Goal: Task Accomplishment & Management: Use online tool/utility

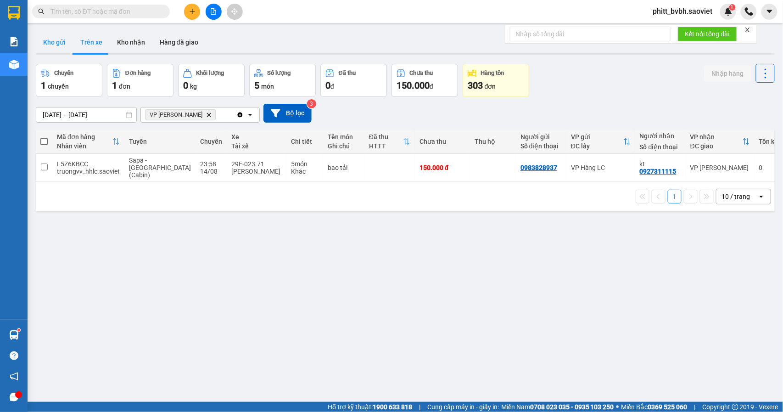
click at [52, 40] on button "Kho gửi" at bounding box center [54, 42] width 37 height 22
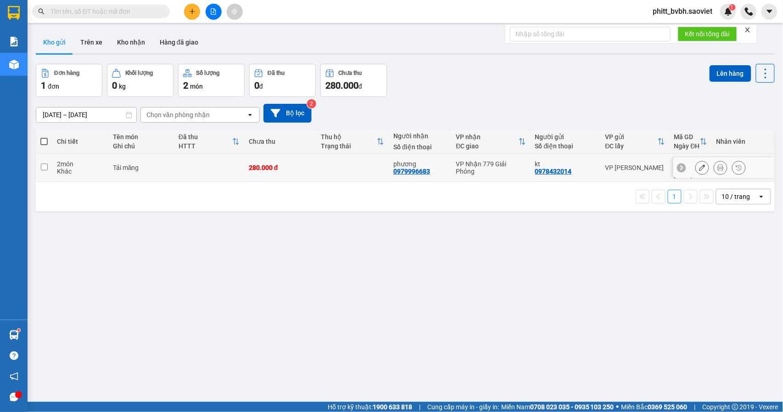
click at [100, 163] on div "2 món" at bounding box center [80, 163] width 47 height 7
checkbox input "true"
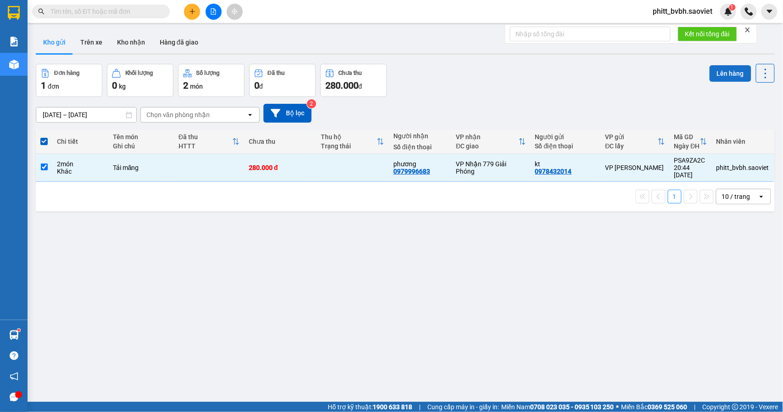
click at [721, 76] on button "Lên hàng" at bounding box center [731, 73] width 42 height 17
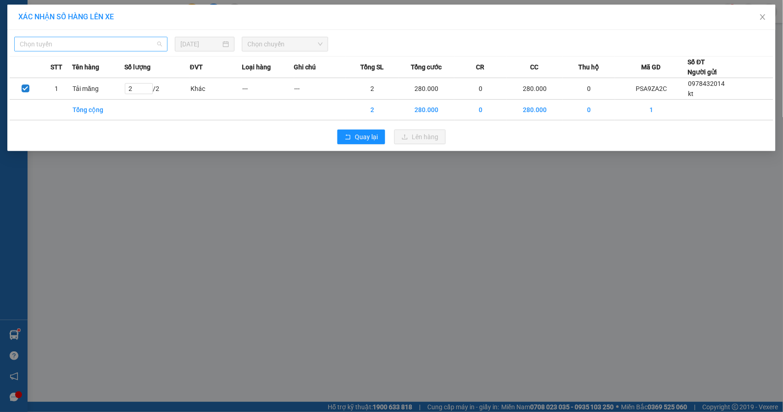
click at [146, 47] on span "Chọn tuyến" at bounding box center [91, 44] width 142 height 14
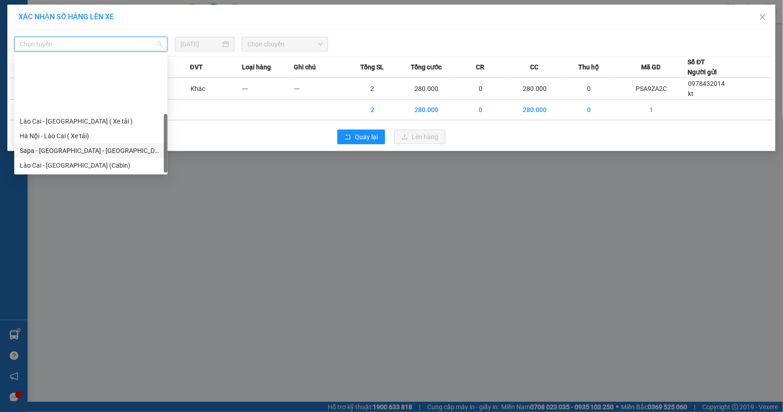
scroll to position [73, 0]
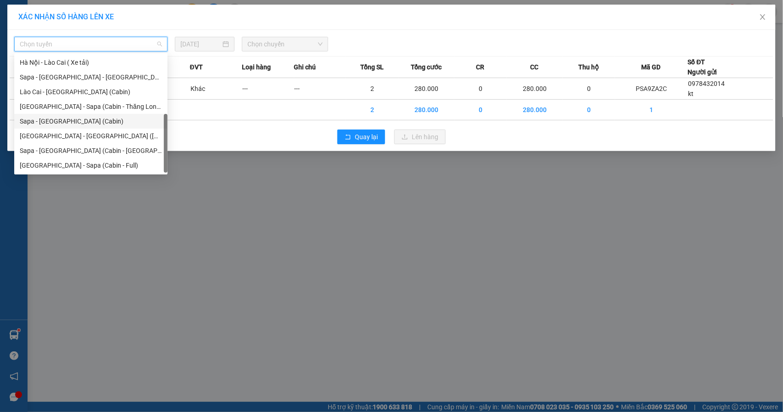
click at [76, 123] on div "Sapa - [GEOGRAPHIC_DATA] (Cabin)" at bounding box center [91, 121] width 142 height 10
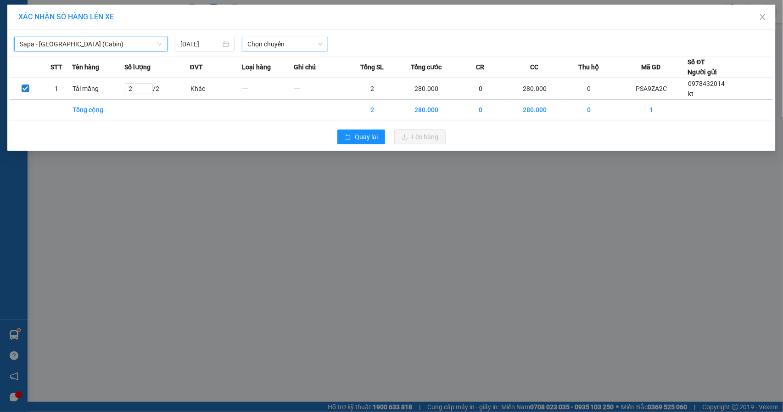
click at [294, 41] on span "Chọn chuyến" at bounding box center [284, 44] width 75 height 14
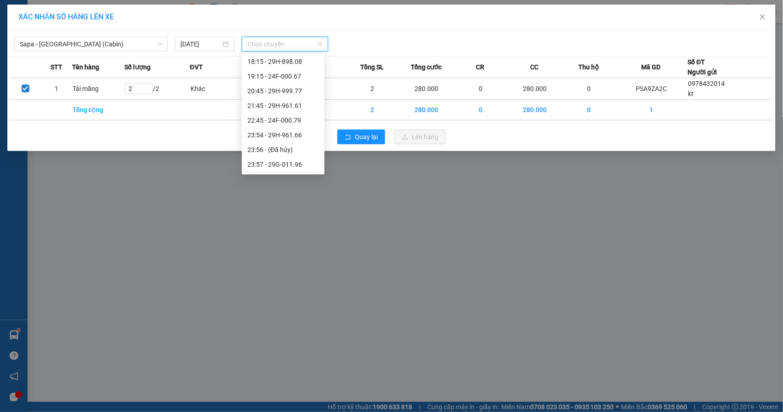
scroll to position [330, 0]
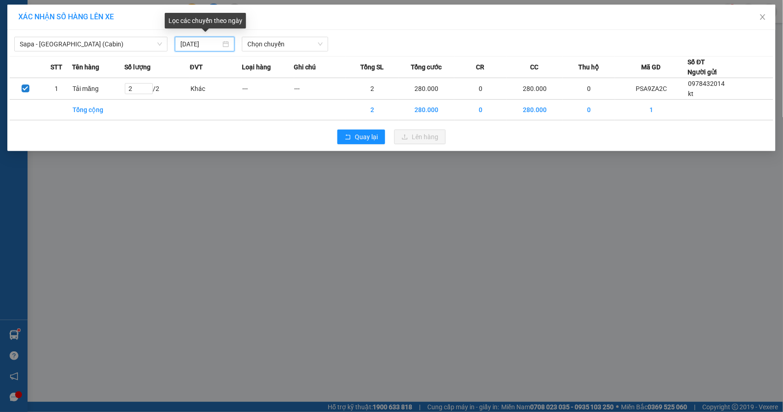
click at [186, 43] on input "[DATE]" at bounding box center [200, 44] width 40 height 10
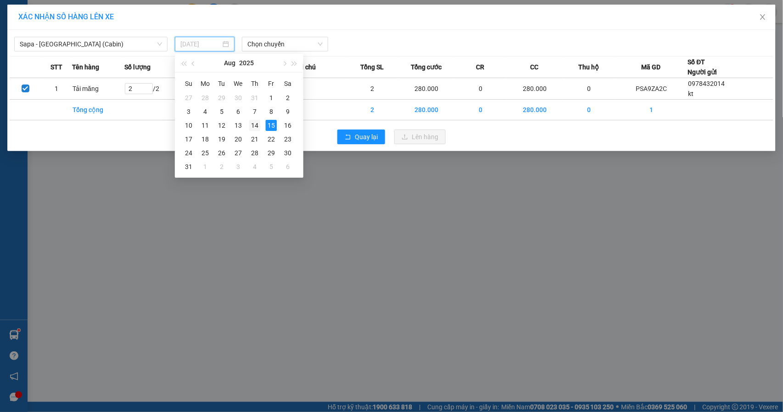
click at [253, 122] on div "14" at bounding box center [254, 125] width 11 height 11
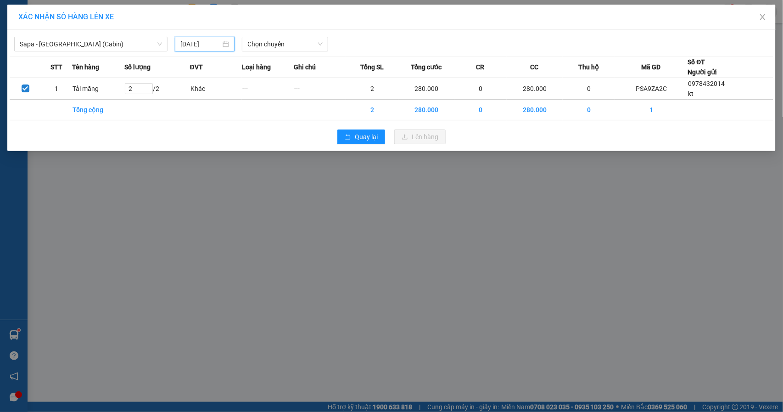
type input "[DATE]"
click at [283, 45] on span "Chọn chuyến" at bounding box center [284, 44] width 75 height 14
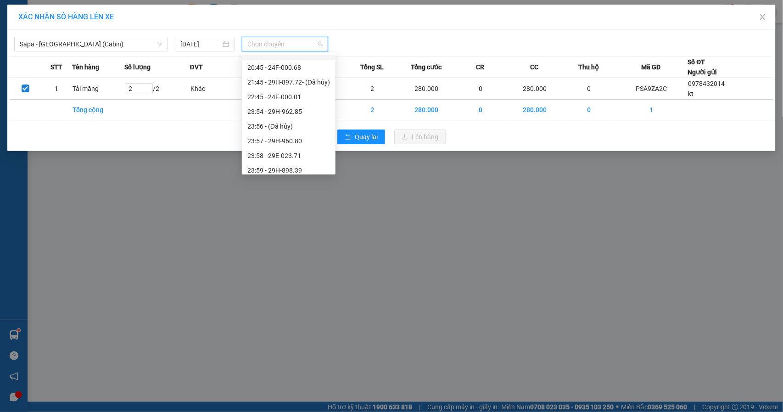
scroll to position [323, 0]
click at [293, 151] on div "23:58 - 29E-023.71" at bounding box center [288, 151] width 83 height 10
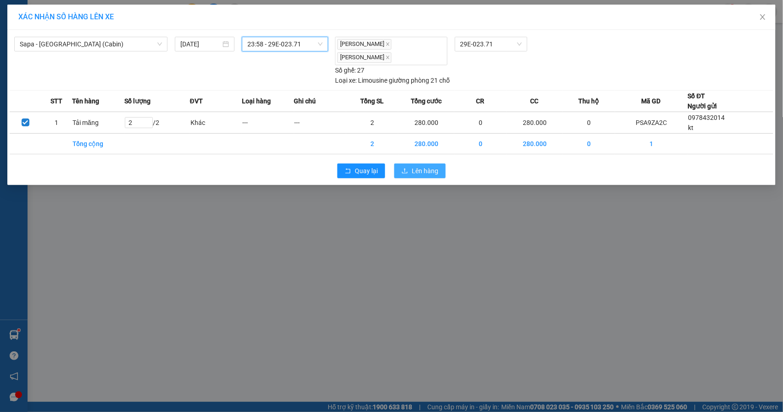
click at [430, 166] on span "Lên hàng" at bounding box center [425, 171] width 27 height 10
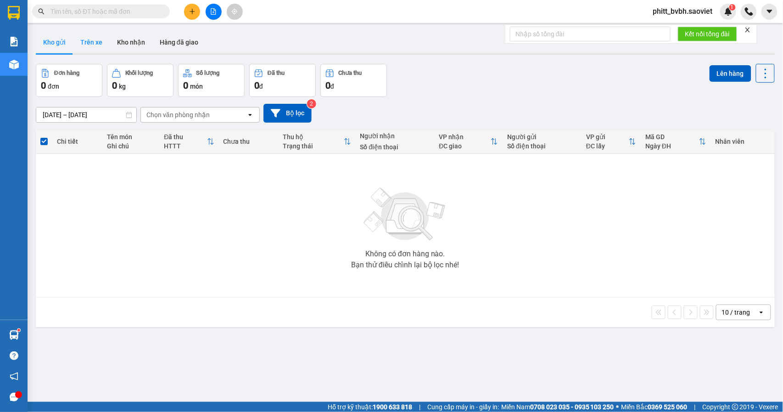
click at [96, 43] on button "Trên xe" at bounding box center [91, 42] width 37 height 22
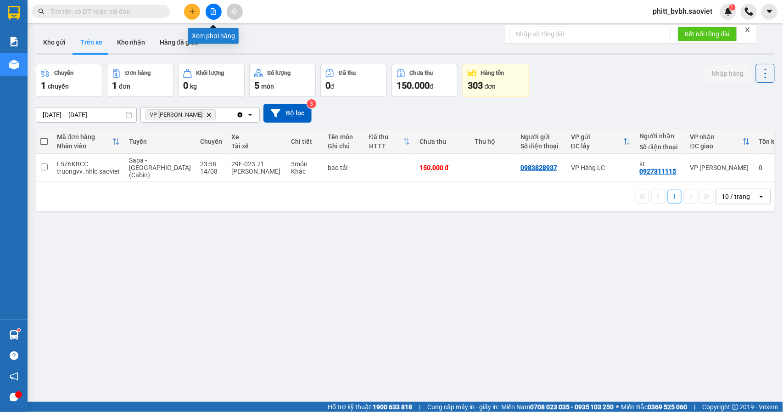
click at [212, 8] on icon "file-add" at bounding box center [213, 11] width 6 height 6
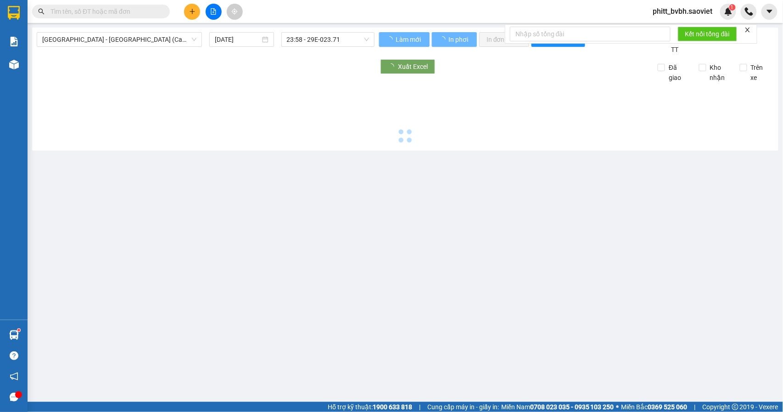
type input "[DATE]"
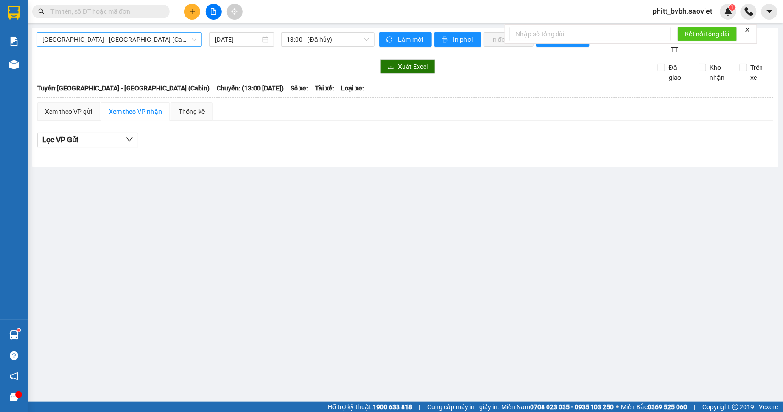
click at [142, 45] on span "[GEOGRAPHIC_DATA] - [GEOGRAPHIC_DATA] (Cabin)" at bounding box center [119, 40] width 154 height 14
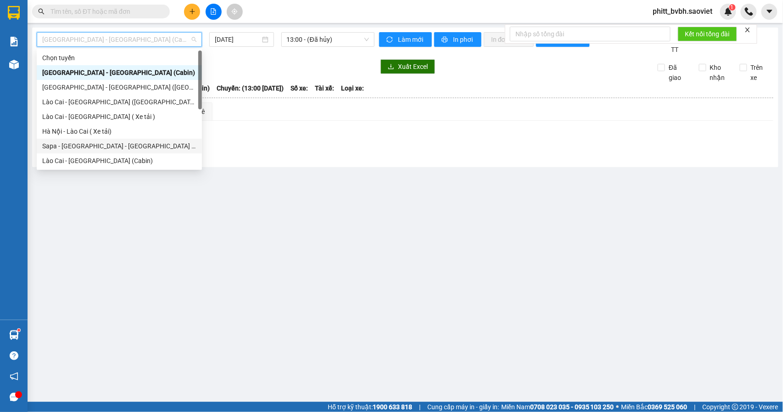
scroll to position [73, 0]
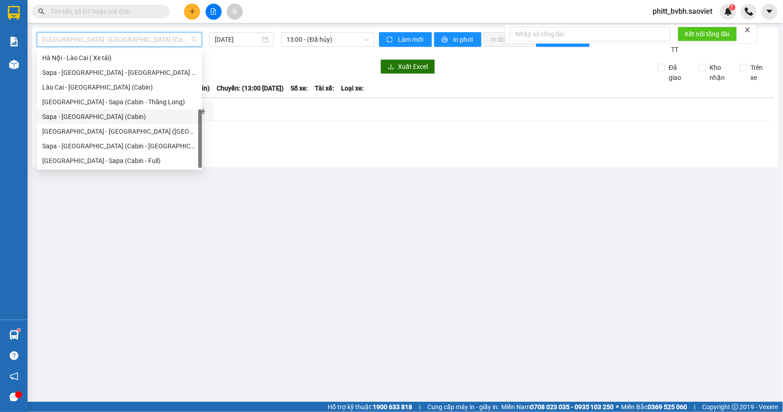
click at [92, 112] on div "Sapa - [GEOGRAPHIC_DATA] (Cabin)" at bounding box center [119, 117] width 154 height 10
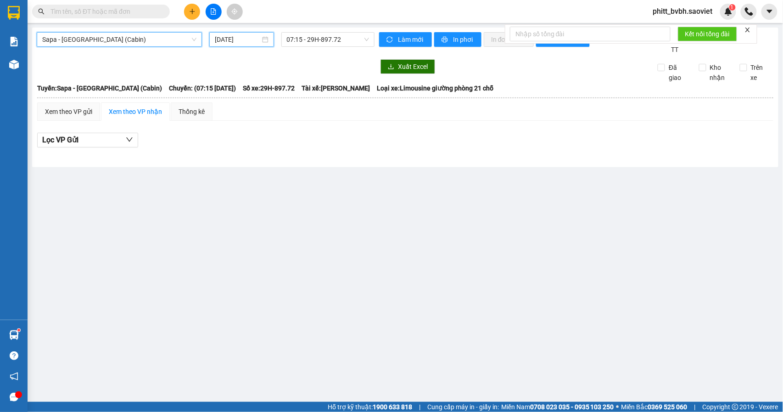
click at [217, 40] on input "[DATE]" at bounding box center [237, 39] width 45 height 10
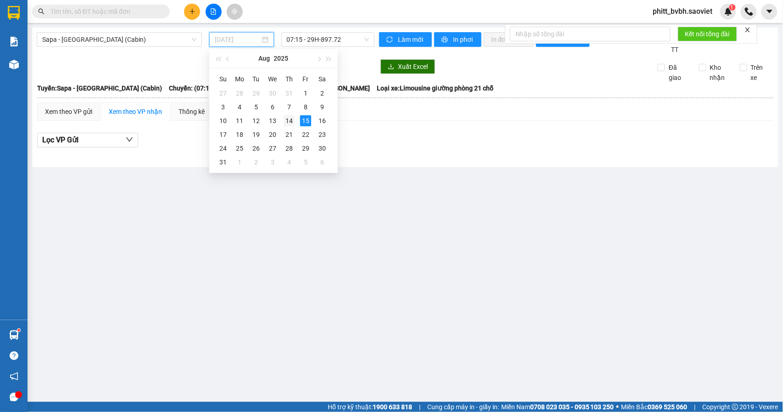
click at [292, 120] on div "14" at bounding box center [289, 120] width 11 height 11
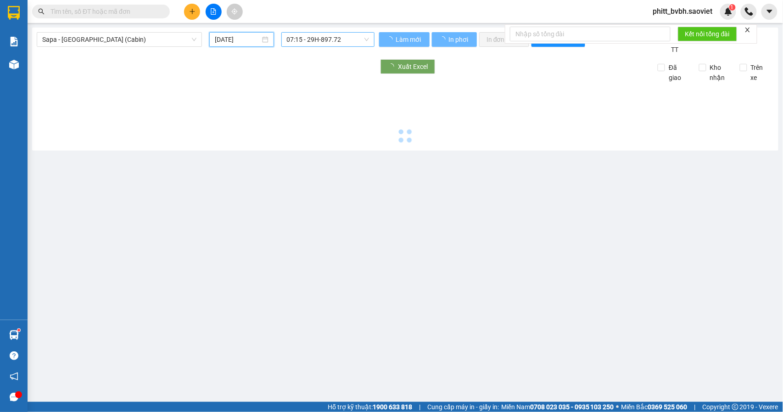
type input "[DATE]"
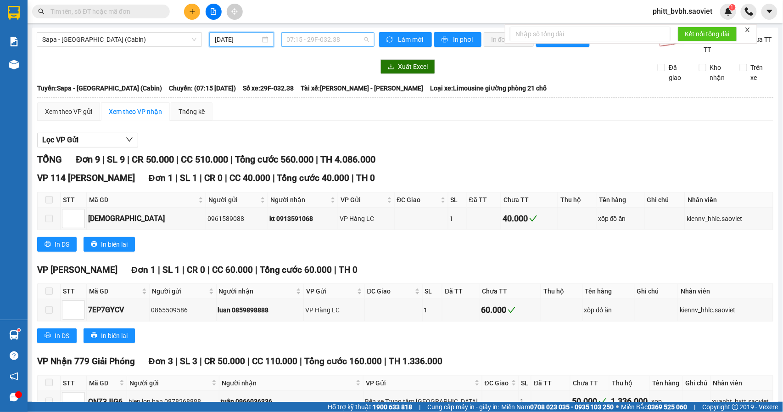
click at [346, 38] on span "07:15 - 29F-032.38" at bounding box center [328, 40] width 82 height 14
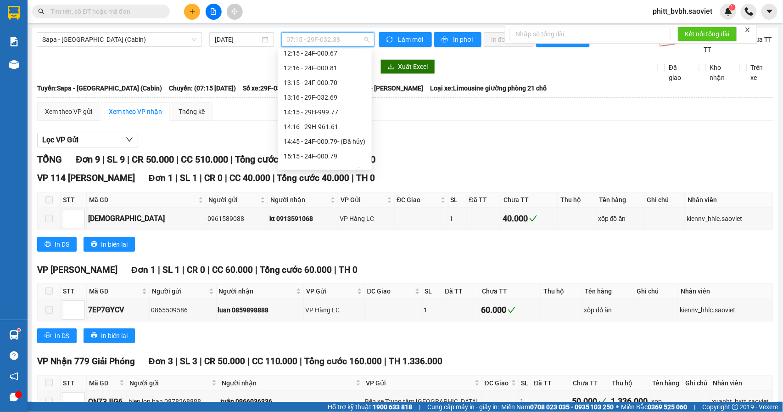
scroll to position [323, 0]
click at [341, 142] on div "23:58 - 29E-023.71" at bounding box center [325, 146] width 83 height 10
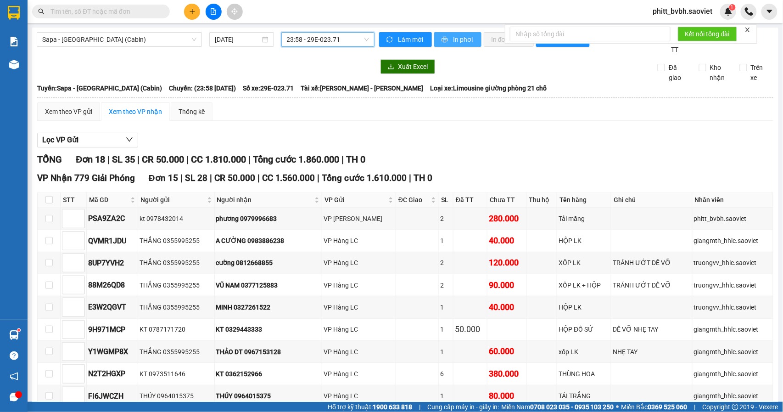
click at [453, 40] on span "In phơi" at bounding box center [463, 39] width 21 height 10
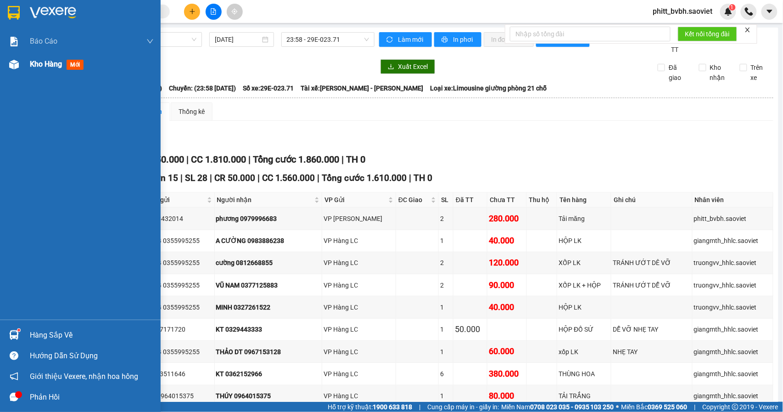
drag, startPoint x: 38, startPoint y: 61, endPoint x: 67, endPoint y: 65, distance: 29.7
click at [39, 61] on span "Kho hàng" at bounding box center [46, 64] width 32 height 9
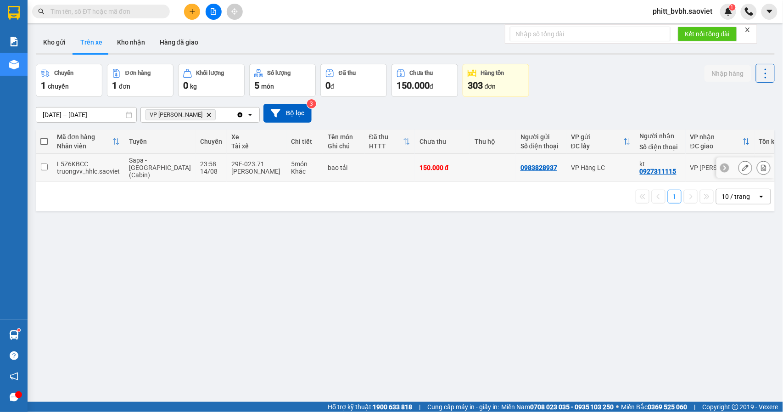
drag, startPoint x: 193, startPoint y: 163, endPoint x: 231, endPoint y: 163, distance: 38.1
click at [200, 164] on div "23:58" at bounding box center [211, 163] width 22 height 7
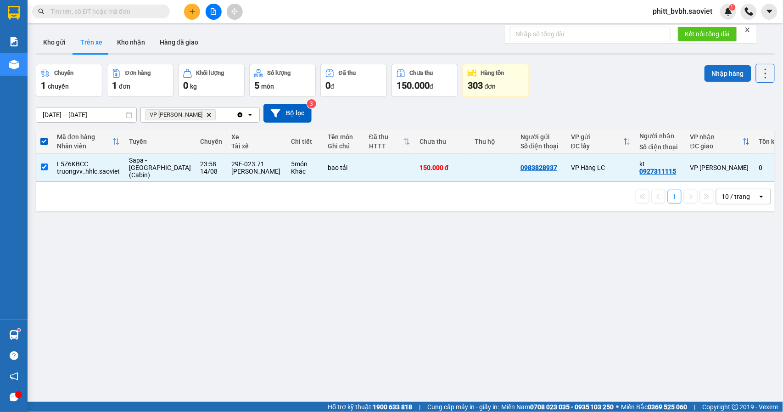
click at [717, 71] on button "Nhập hàng" at bounding box center [728, 73] width 47 height 17
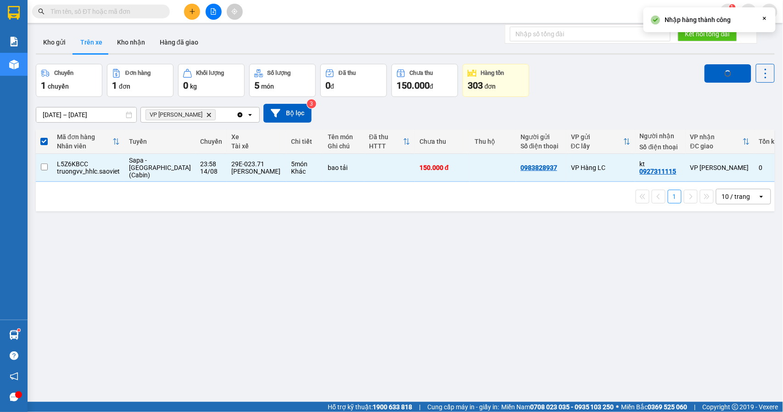
checkbox input "false"
